Goal: Information Seeking & Learning: Learn about a topic

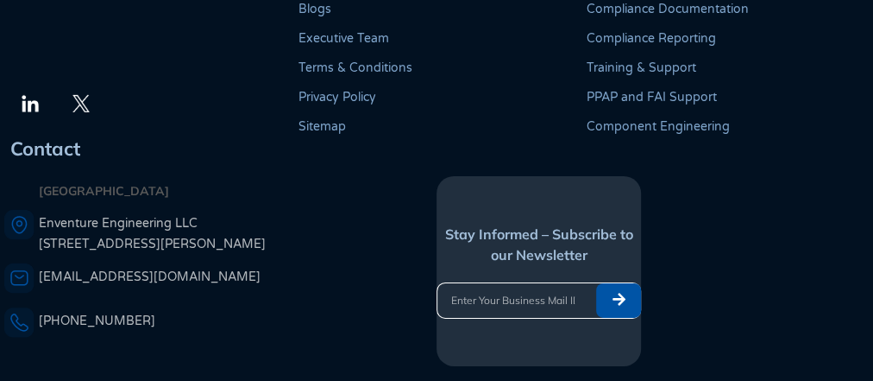
scroll to position [2811, 0]
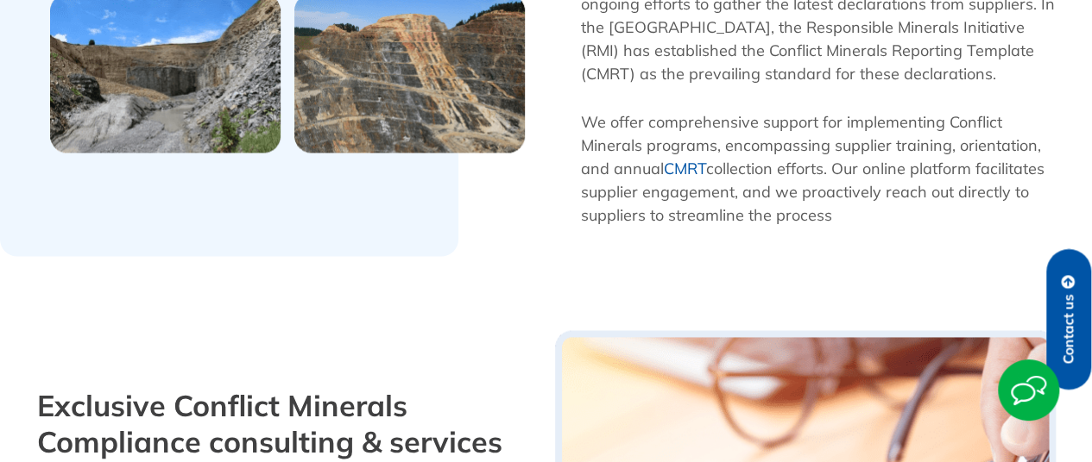
scroll to position [1959, 0]
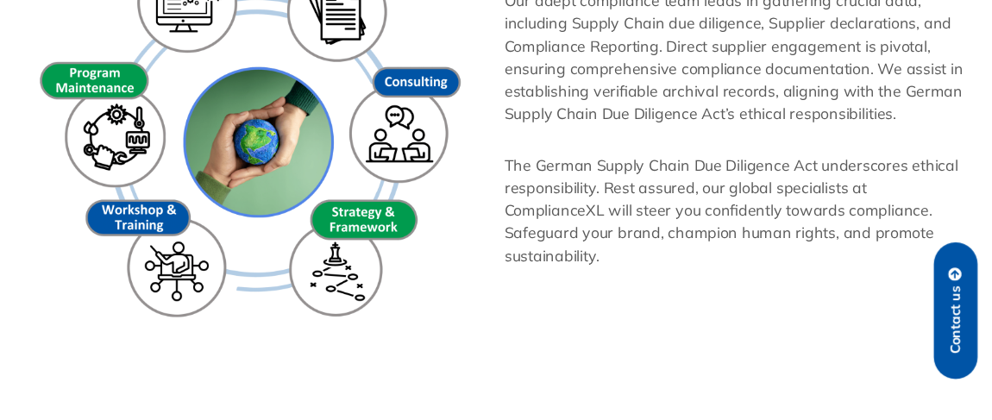
scroll to position [1311, 0]
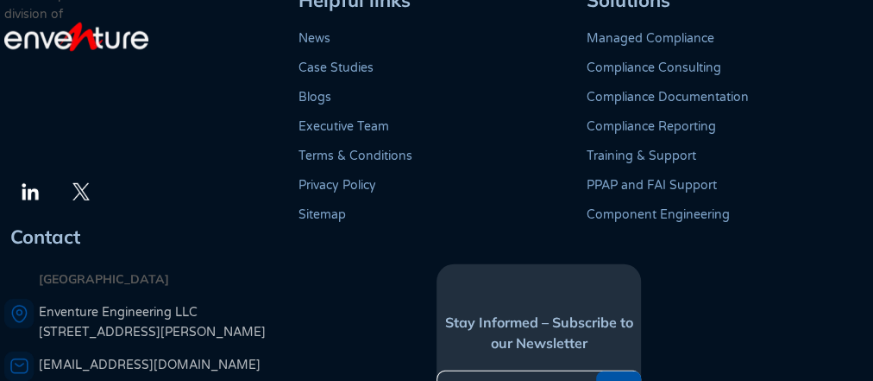
scroll to position [2622, 0]
